Goal: Navigation & Orientation: Find specific page/section

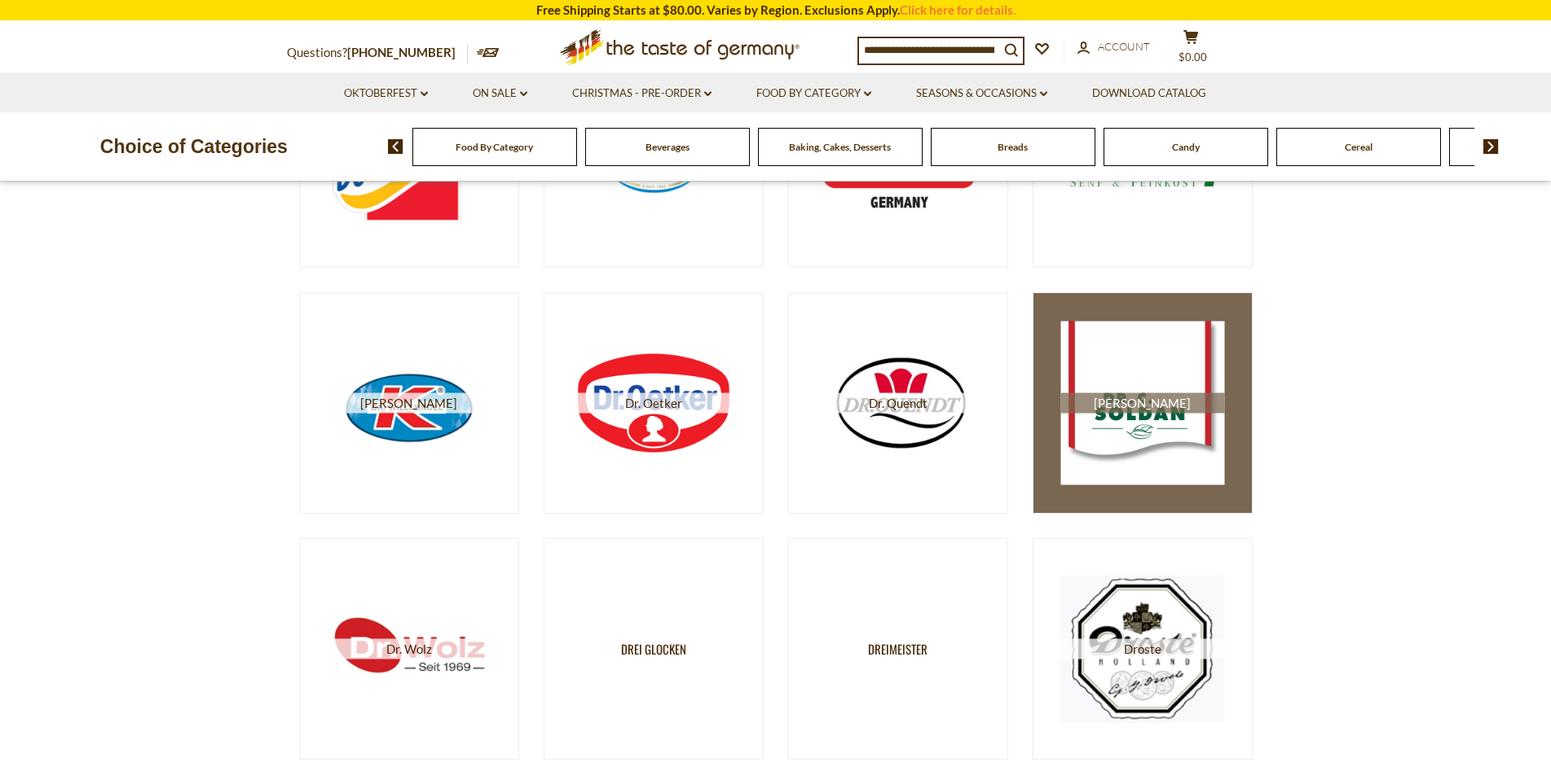
scroll to position [896, 0]
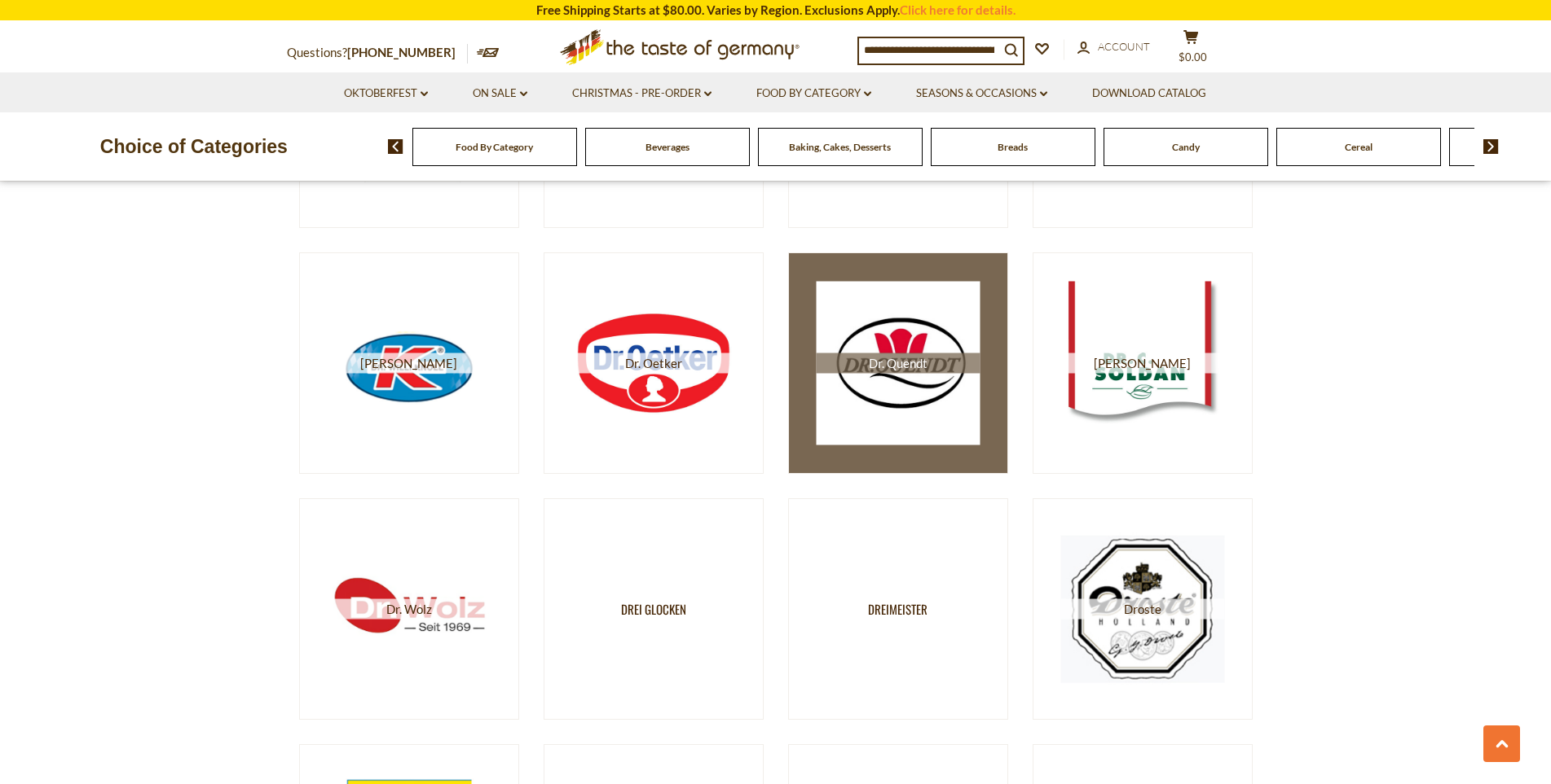
drag, startPoint x: 948, startPoint y: 343, endPoint x: 969, endPoint y: 345, distance: 21.1
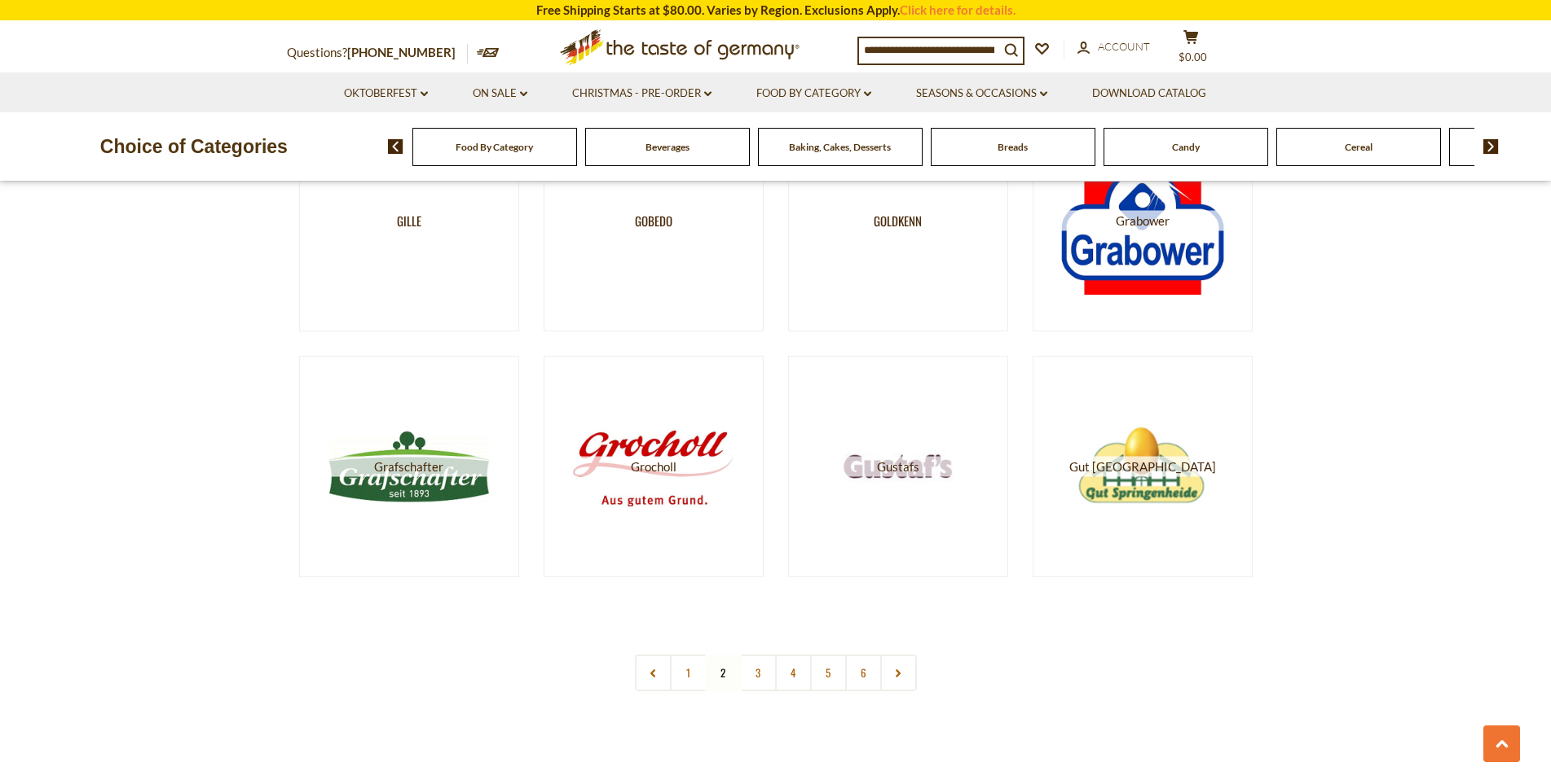
scroll to position [2932, 0]
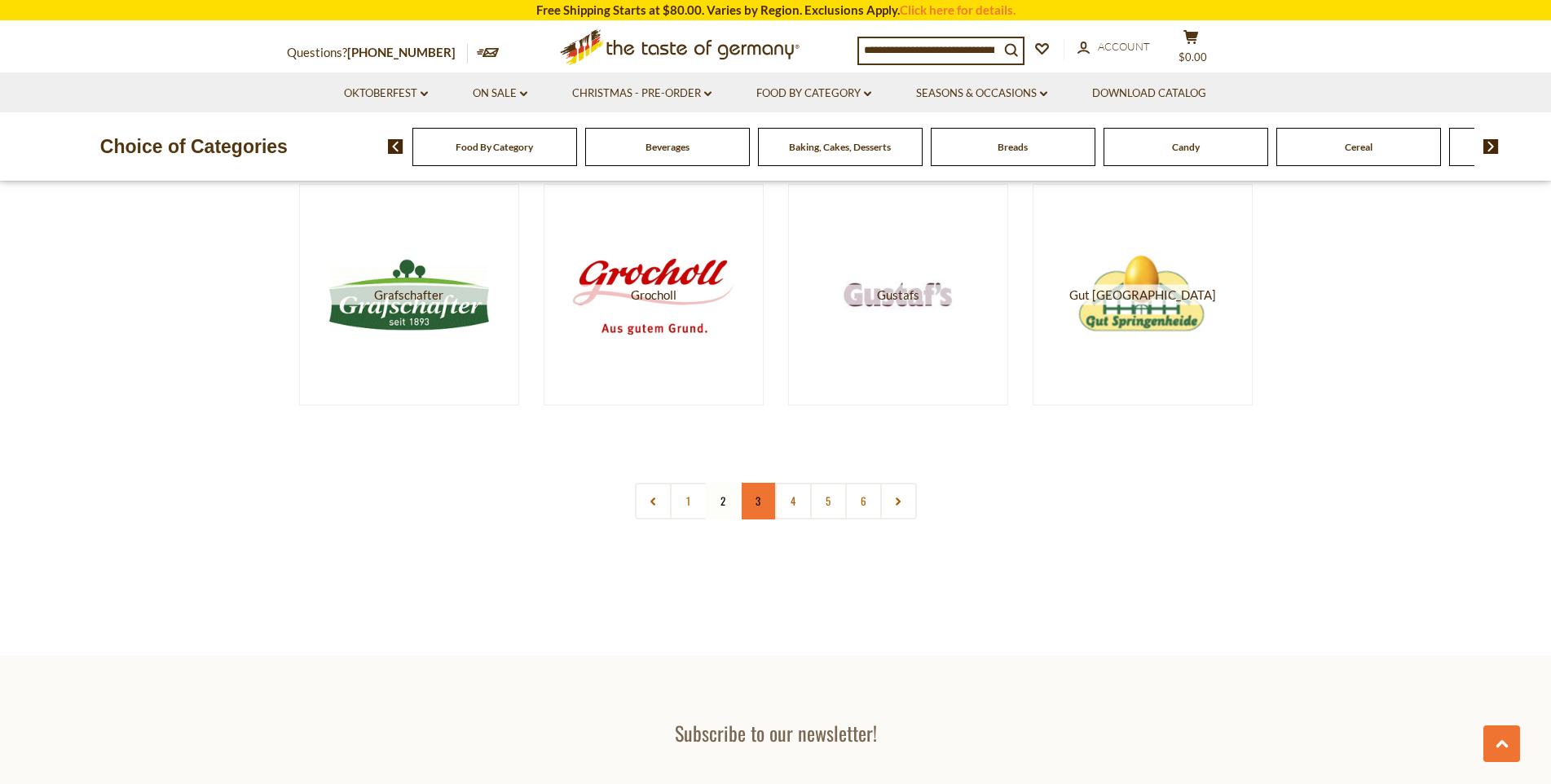
click at [767, 507] on link "3" at bounding box center [758, 501] width 37 height 36
